Goal: Information Seeking & Learning: Learn about a topic

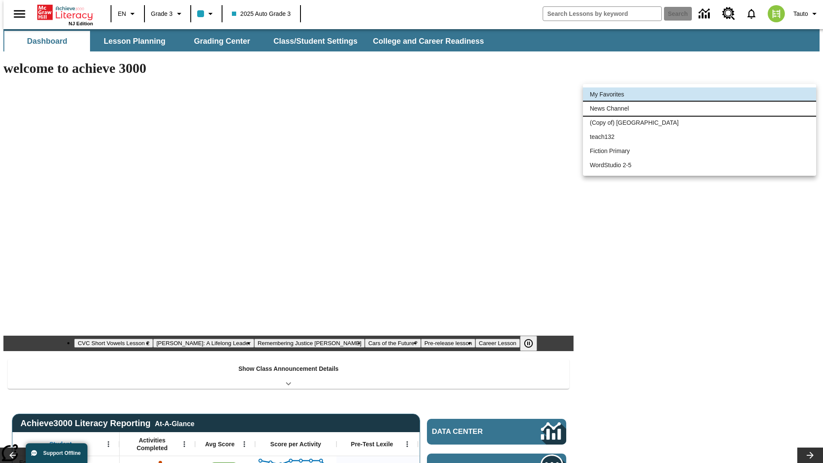
click at [700, 109] on li "News Channel" at bounding box center [699, 109] width 233 height 14
type input "120"
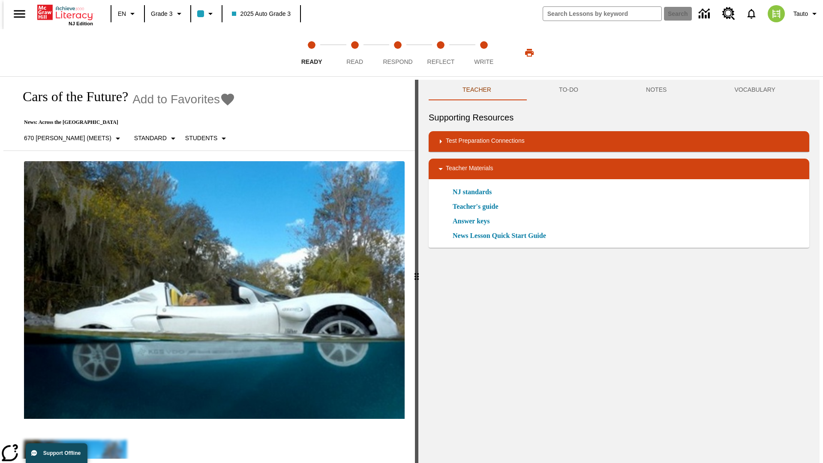
click at [221, 100] on icon "Add to Favorites - Cars of the Future?" at bounding box center [227, 100] width 13 height 12
